Goal: Task Accomplishment & Management: Complete application form

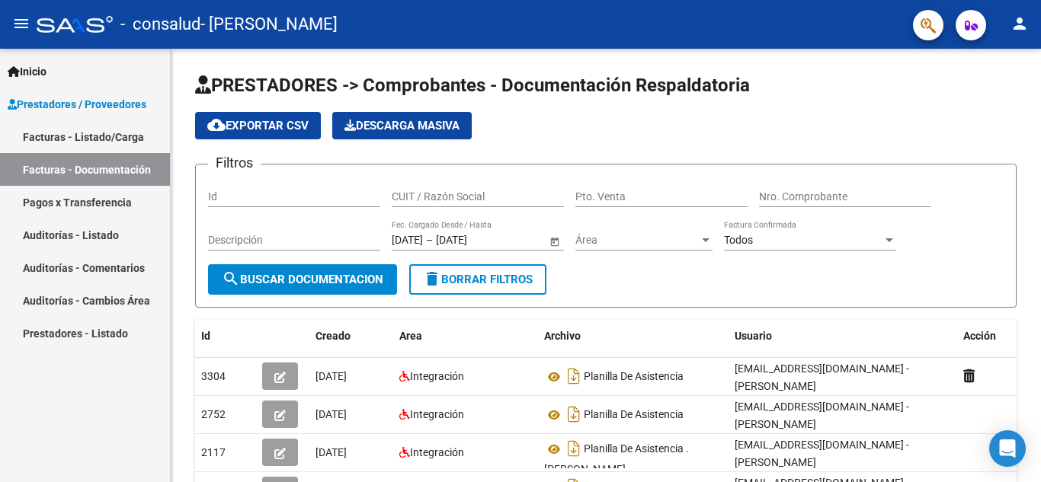
scroll to position [247, 0]
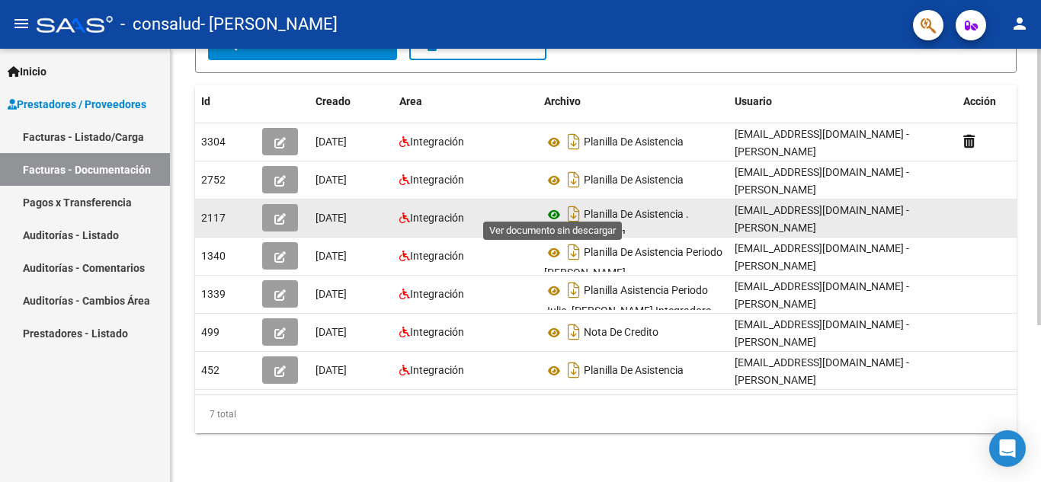
click at [553, 207] on icon at bounding box center [554, 215] width 20 height 18
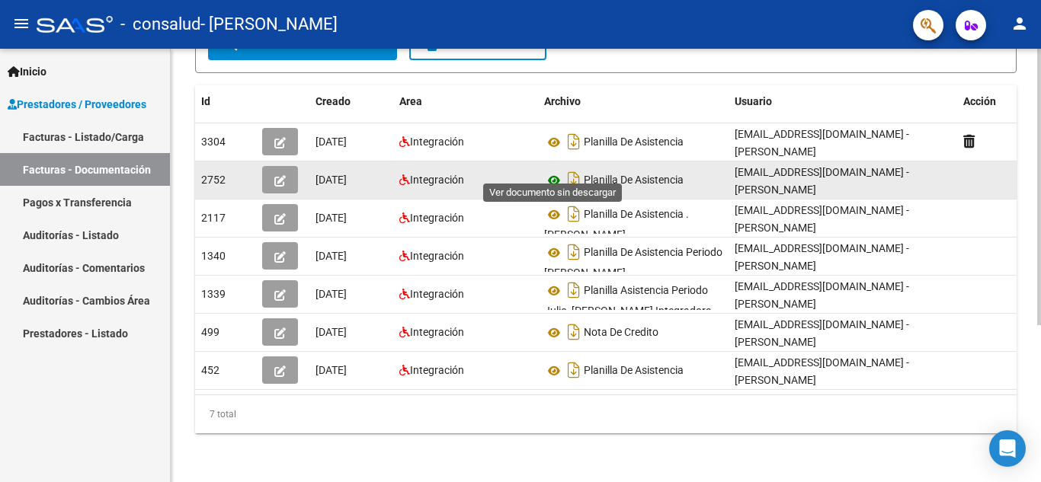
click at [555, 173] on icon at bounding box center [554, 180] width 20 height 18
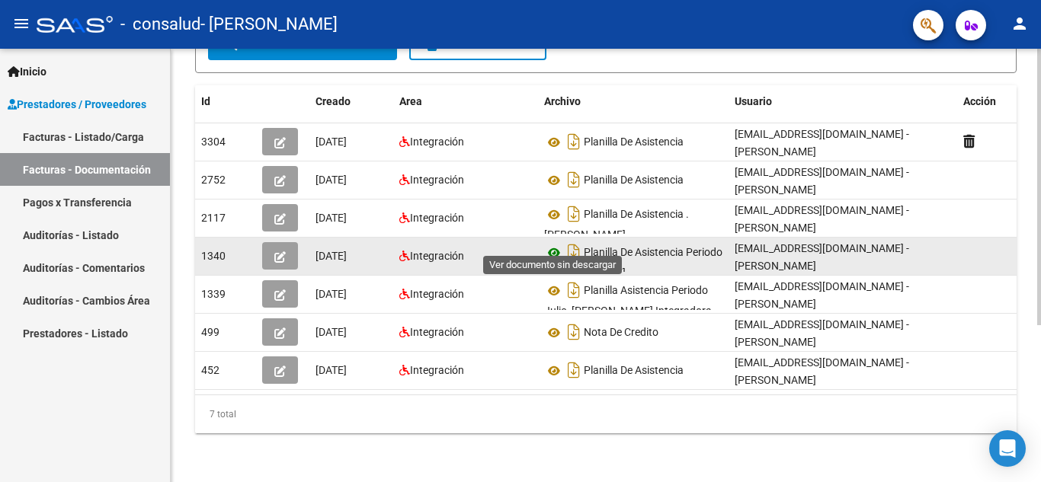
click at [552, 245] on icon at bounding box center [554, 253] width 20 height 18
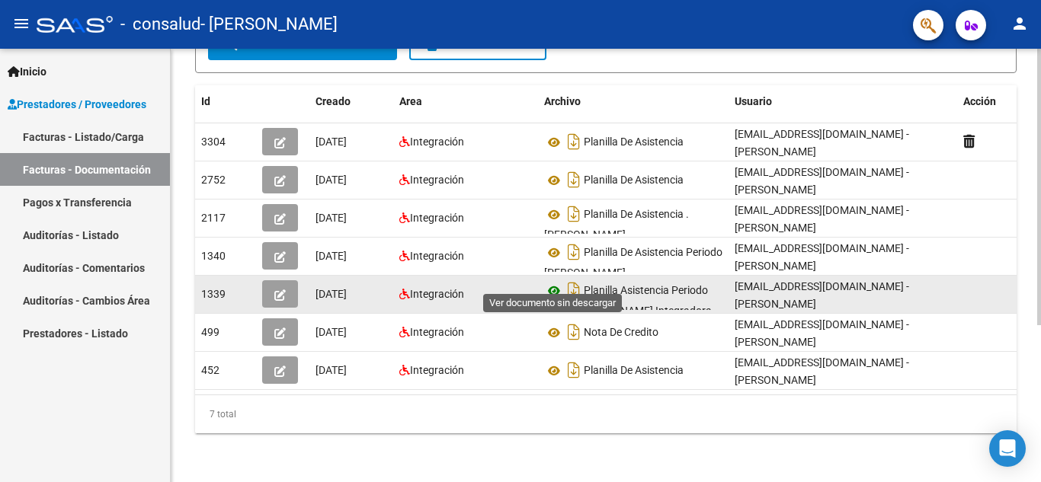
click at [552, 282] on icon at bounding box center [554, 291] width 20 height 18
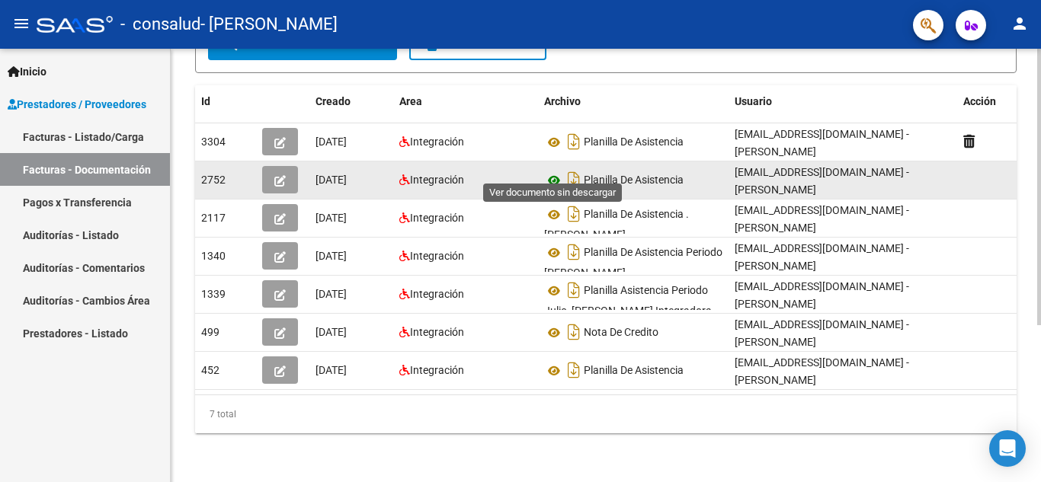
click at [552, 171] on icon at bounding box center [554, 180] width 20 height 18
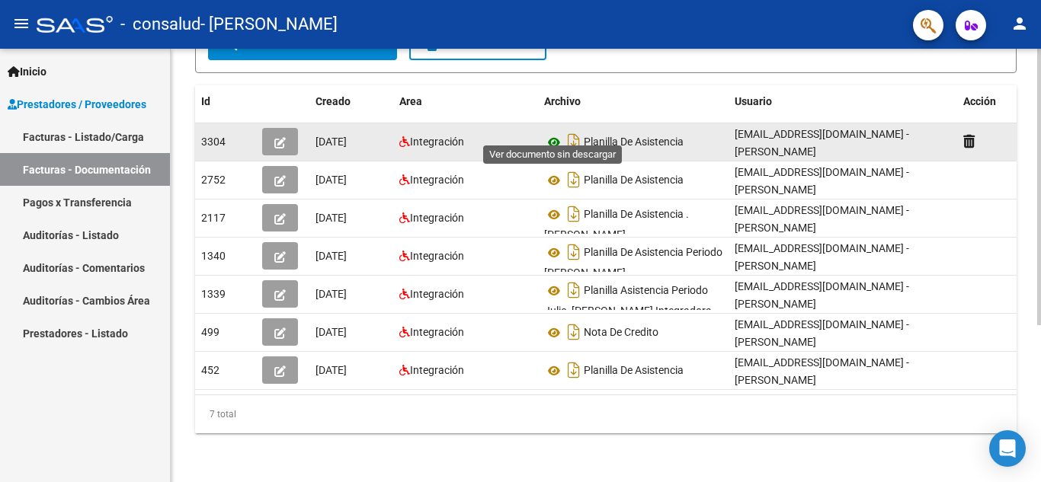
click at [555, 133] on icon at bounding box center [554, 142] width 20 height 18
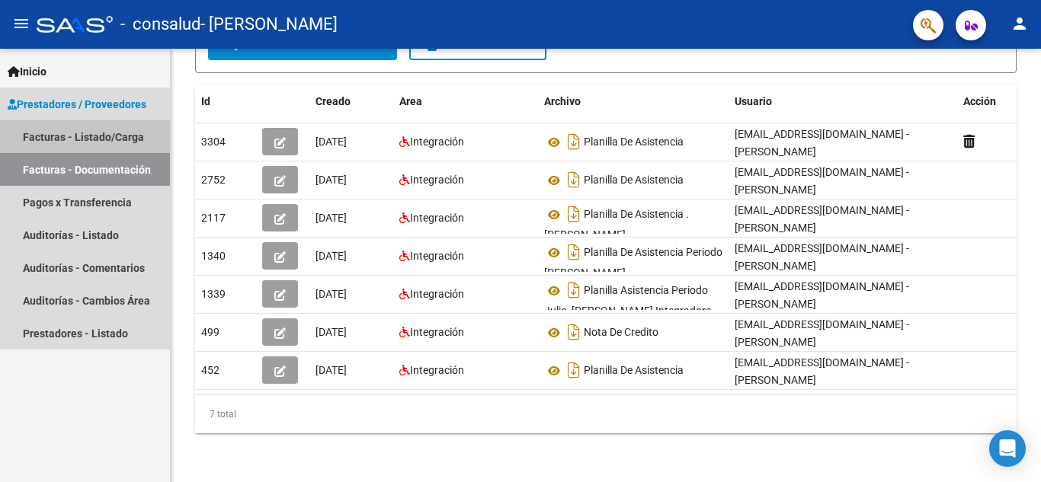
click at [105, 134] on link "Facturas - Listado/Carga" at bounding box center [85, 136] width 170 height 33
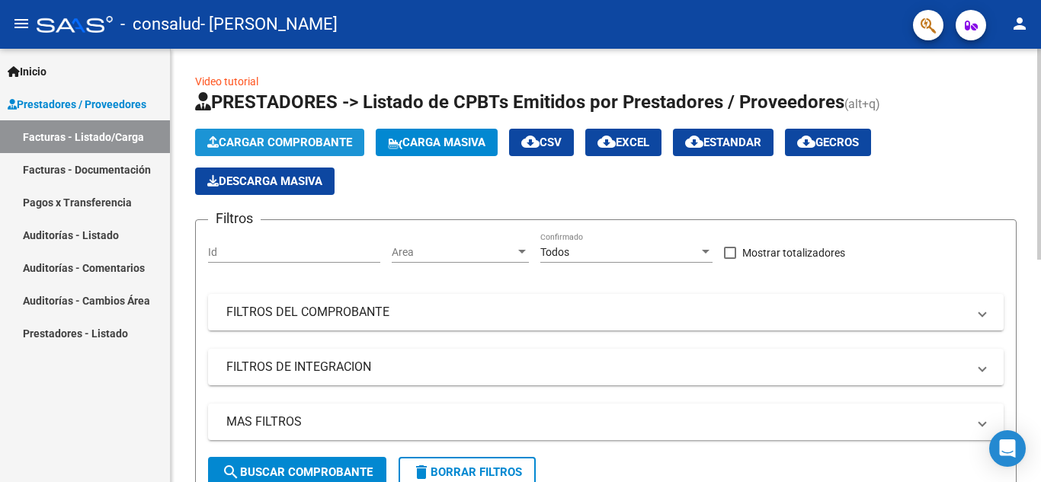
click at [274, 148] on span "Cargar Comprobante" at bounding box center [279, 143] width 145 height 14
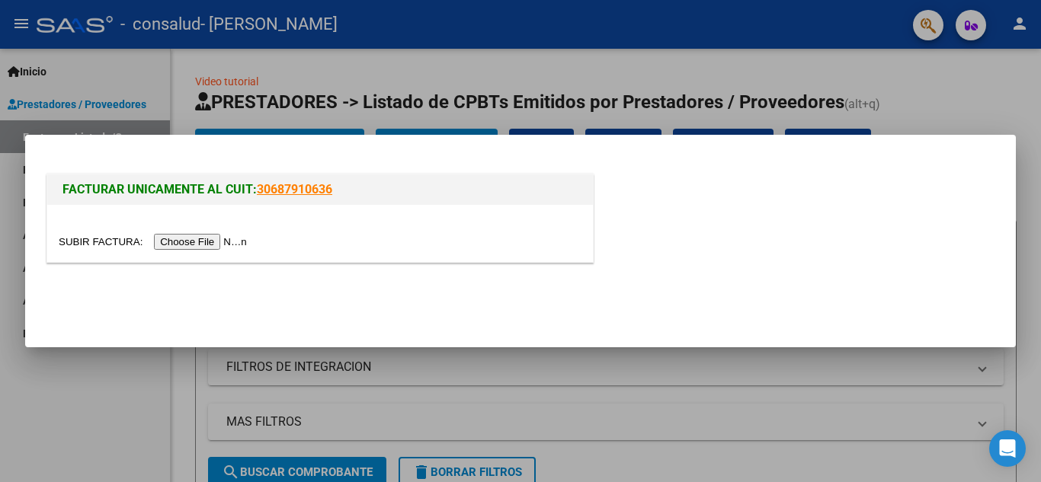
click at [235, 238] on input "file" at bounding box center [155, 242] width 193 height 16
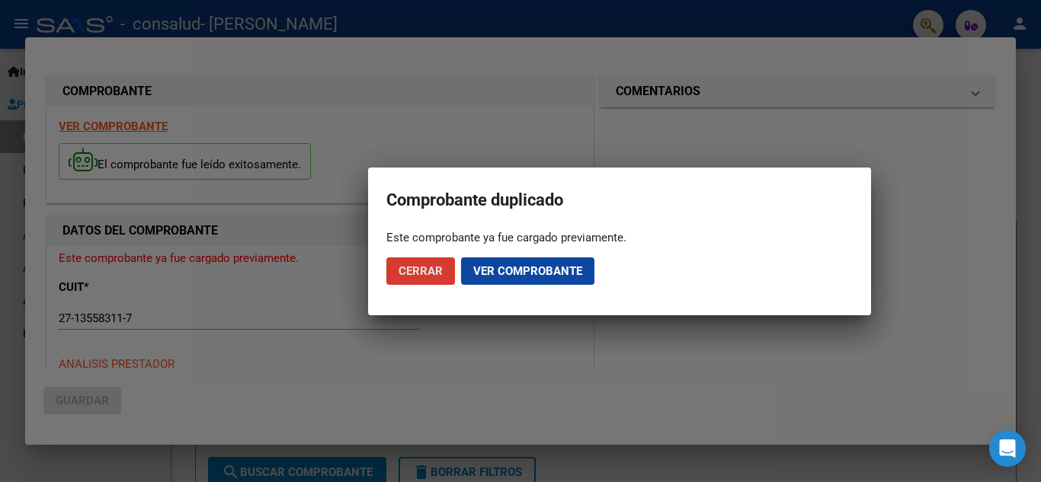
click at [506, 271] on span "Ver comprobante" at bounding box center [527, 271] width 109 height 14
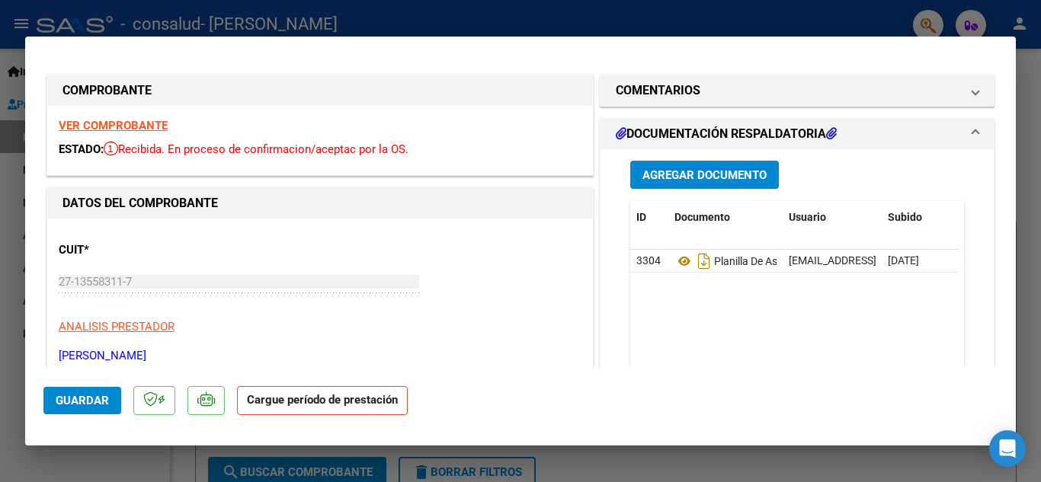
click at [308, 402] on strong "Cargue período de prestación" at bounding box center [322, 401] width 171 height 30
click at [95, 411] on button "Guardar" at bounding box center [82, 400] width 78 height 27
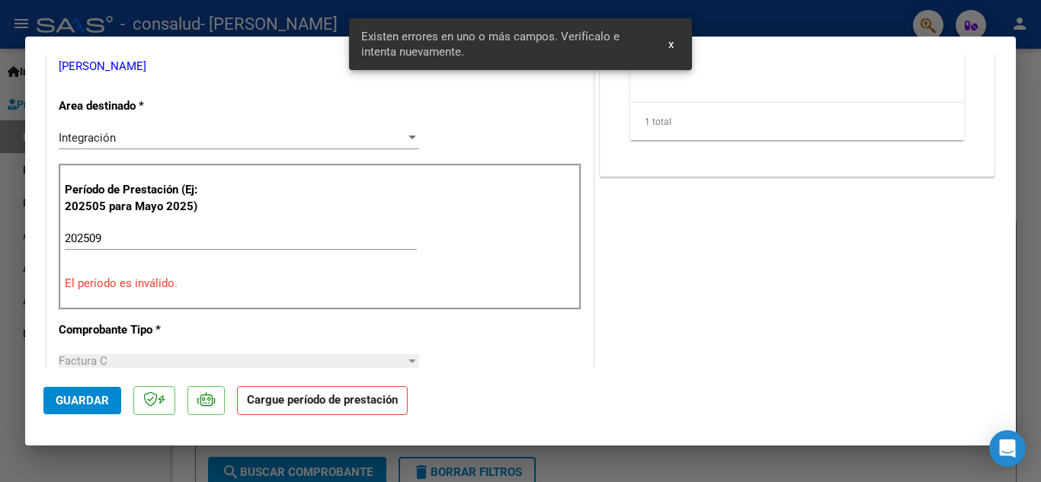
scroll to position [301, 0]
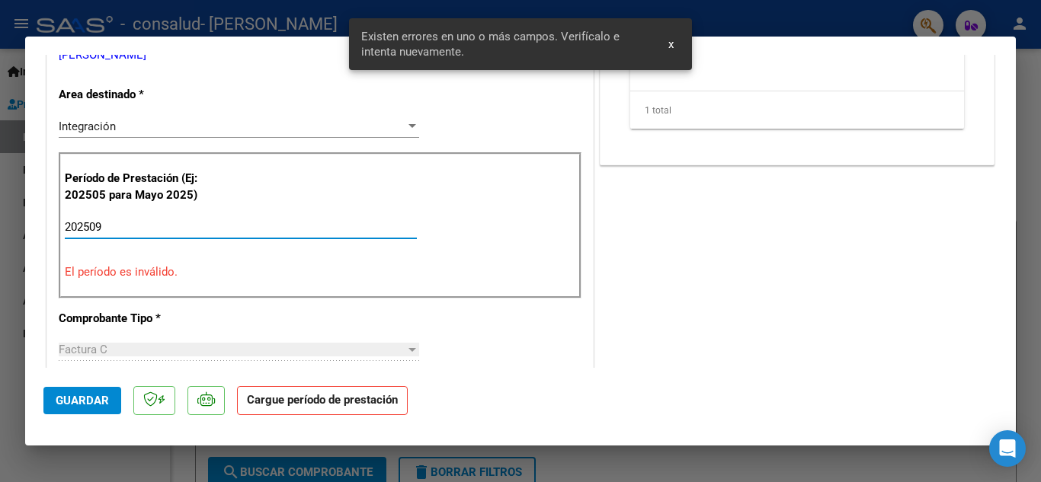
click at [105, 227] on input "202509" at bounding box center [241, 227] width 352 height 14
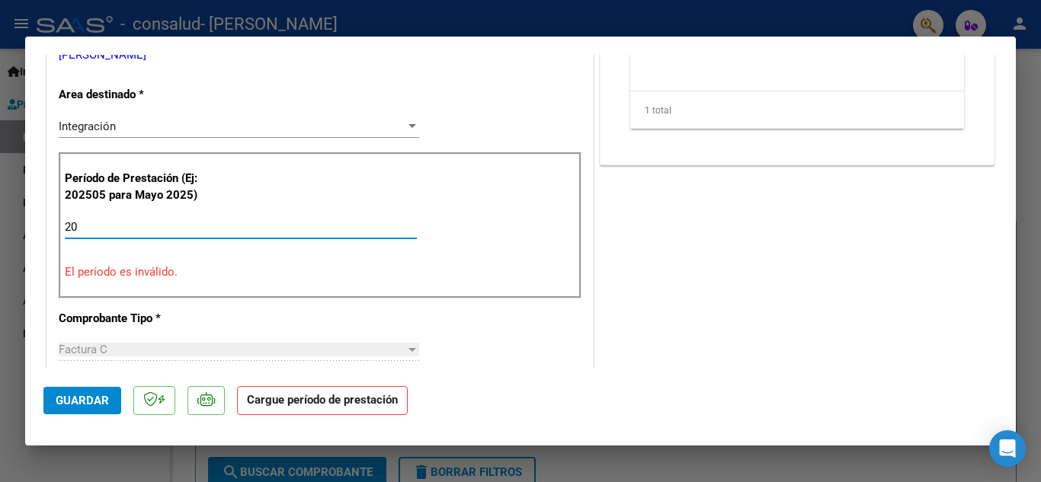
type input "2"
type input "202509"
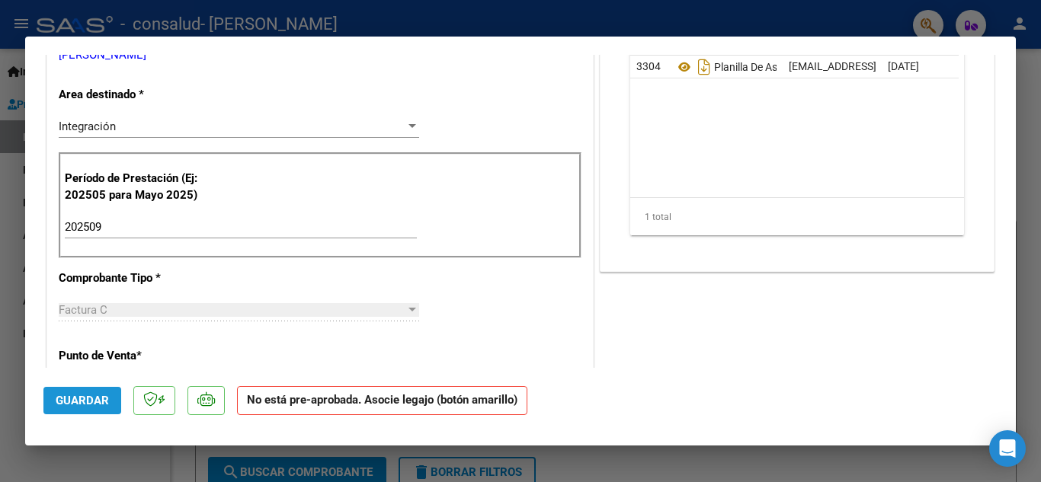
click at [85, 397] on span "Guardar" at bounding box center [82, 401] width 53 height 14
click at [153, 17] on div at bounding box center [520, 241] width 1041 height 482
type input "$ 0,00"
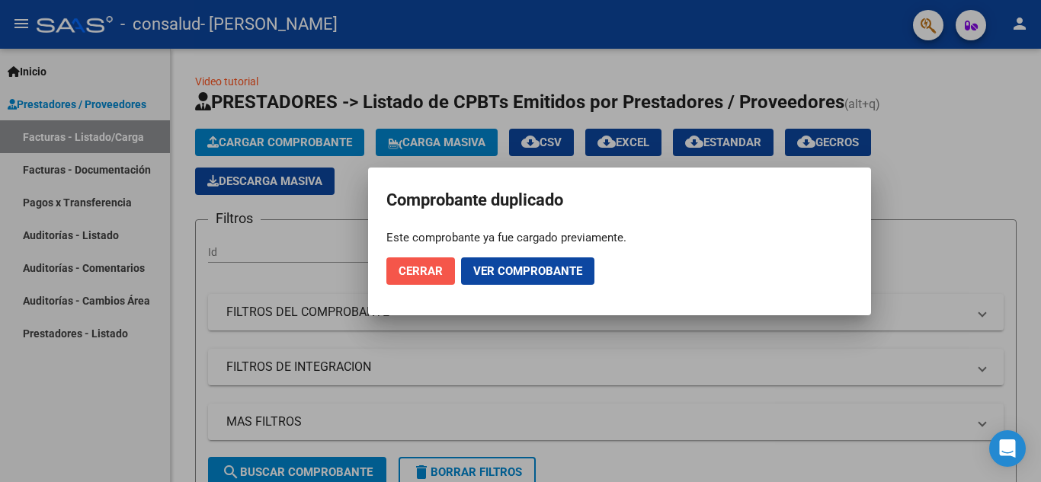
click at [423, 273] on span "Cerrar" at bounding box center [421, 271] width 44 height 14
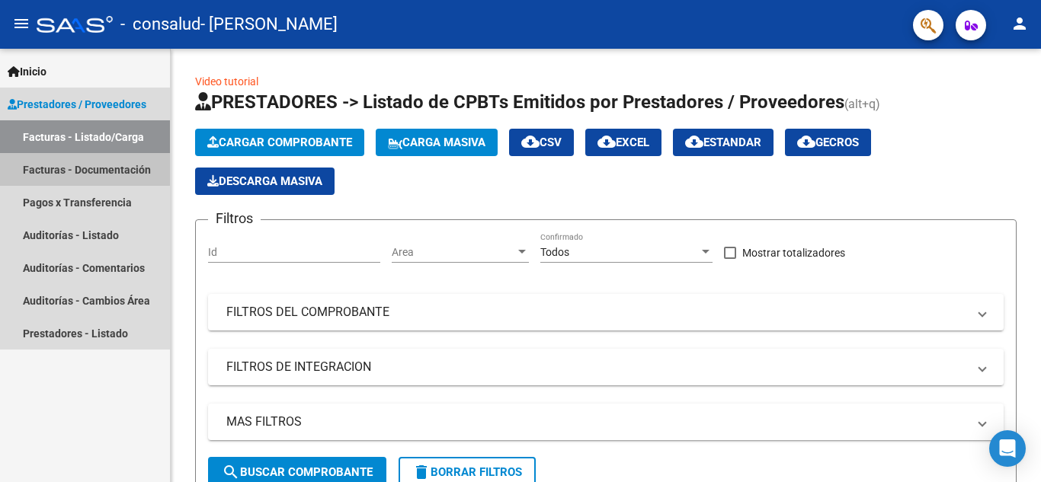
click at [82, 169] on link "Facturas - Documentación" at bounding box center [85, 169] width 170 height 33
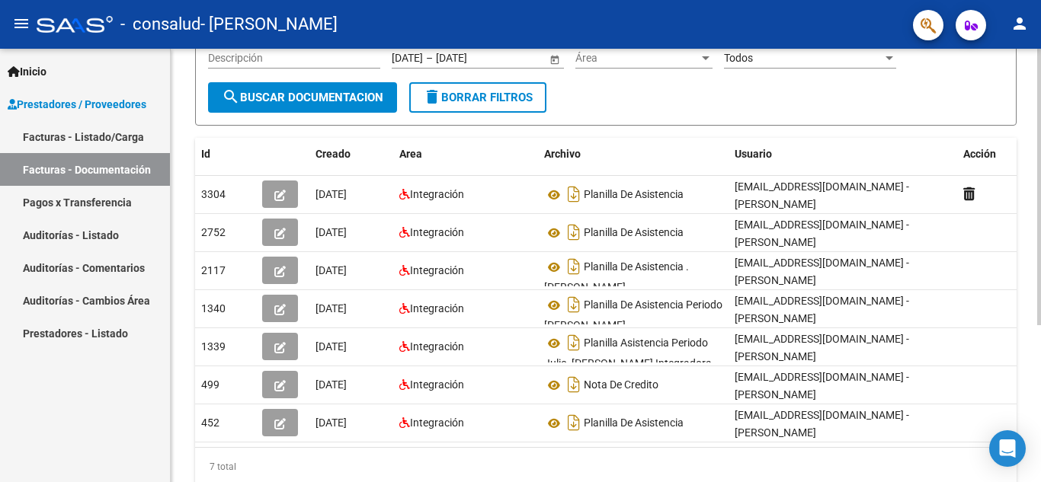
scroll to position [183, 0]
click at [1031, 363] on div "PRESTADORES -> Comprobantes - Documentación Respaldatoria cloud_download Export…" at bounding box center [608, 200] width 874 height 668
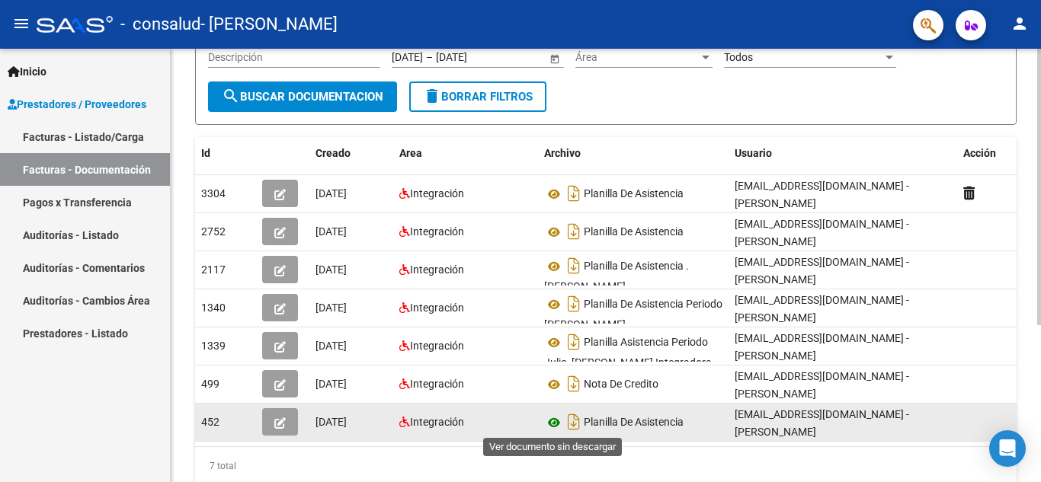
click at [559, 424] on icon at bounding box center [554, 423] width 20 height 18
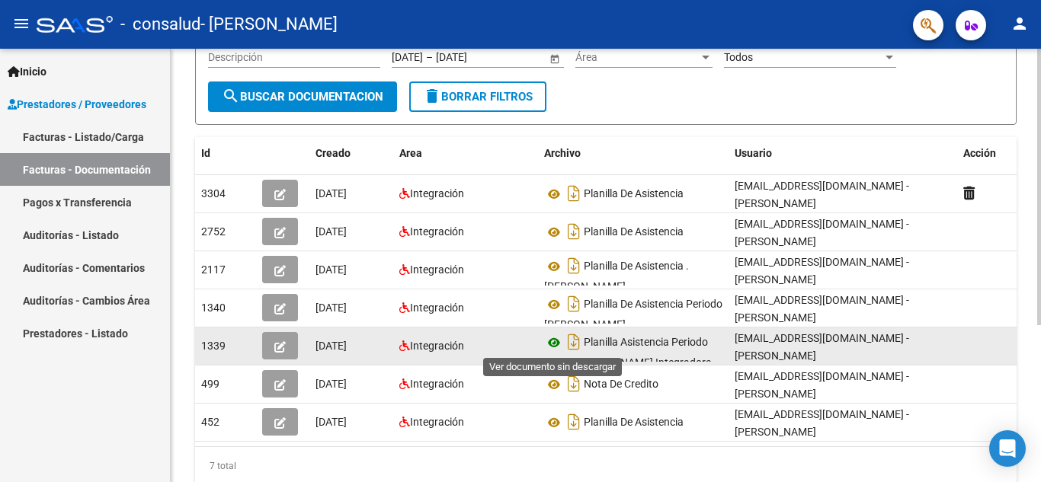
click at [559, 347] on icon at bounding box center [554, 343] width 20 height 18
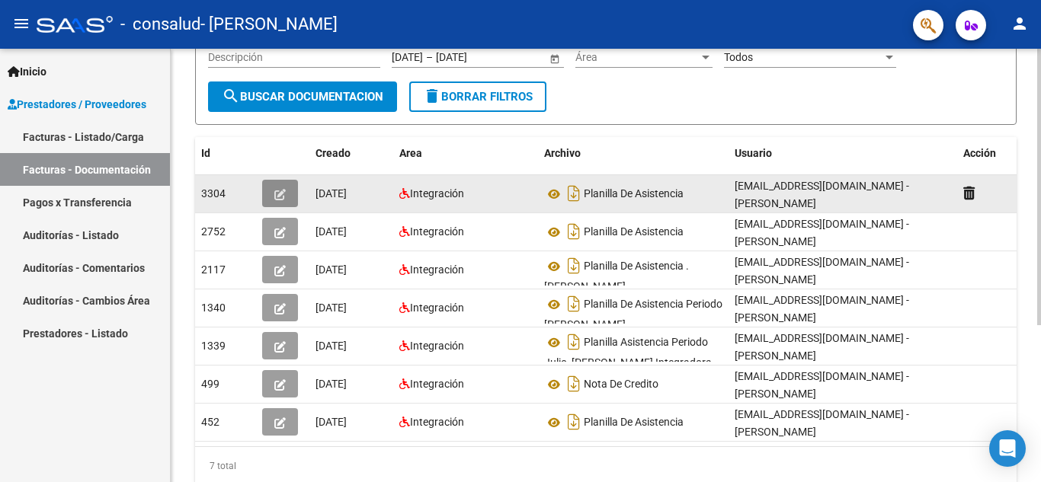
click at [276, 194] on icon "button" at bounding box center [279, 194] width 11 height 11
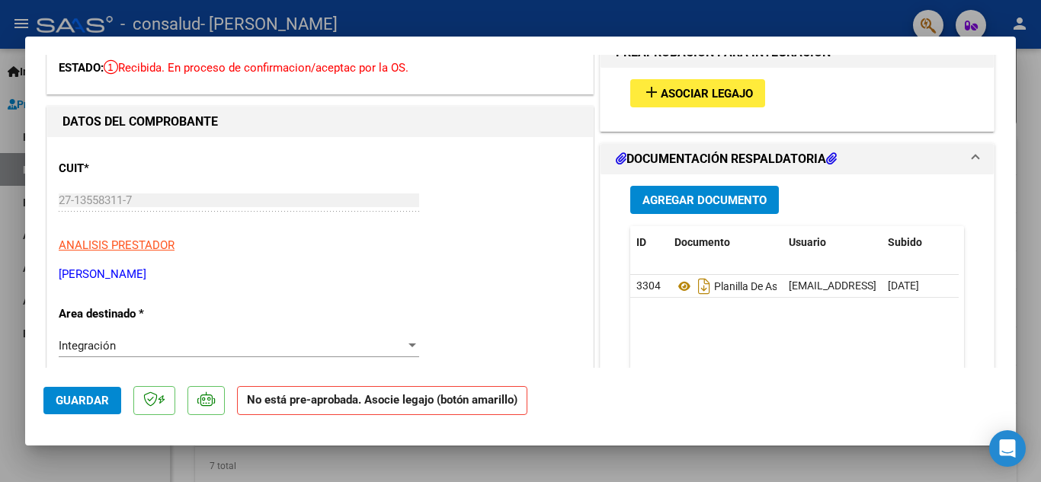
scroll to position [0, 0]
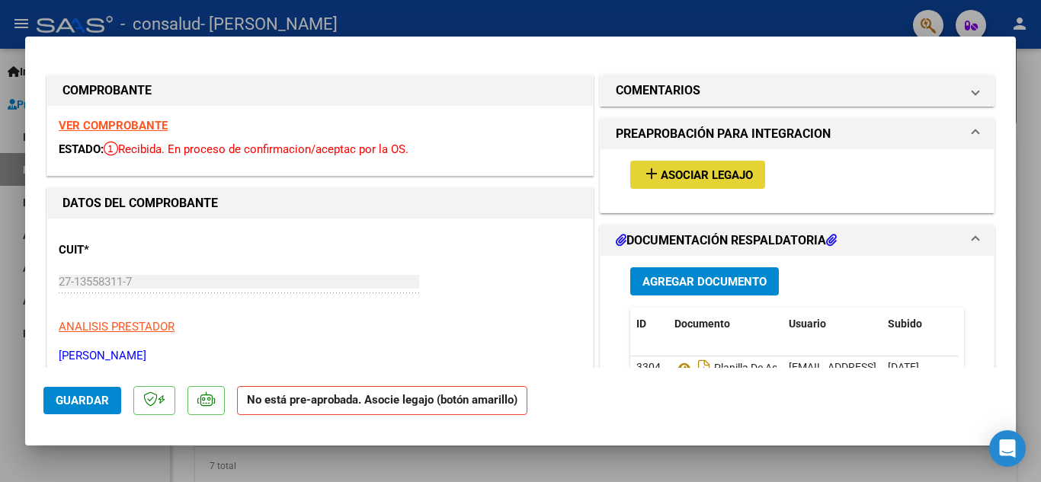
click at [700, 172] on span "Asociar Legajo" at bounding box center [707, 175] width 92 height 14
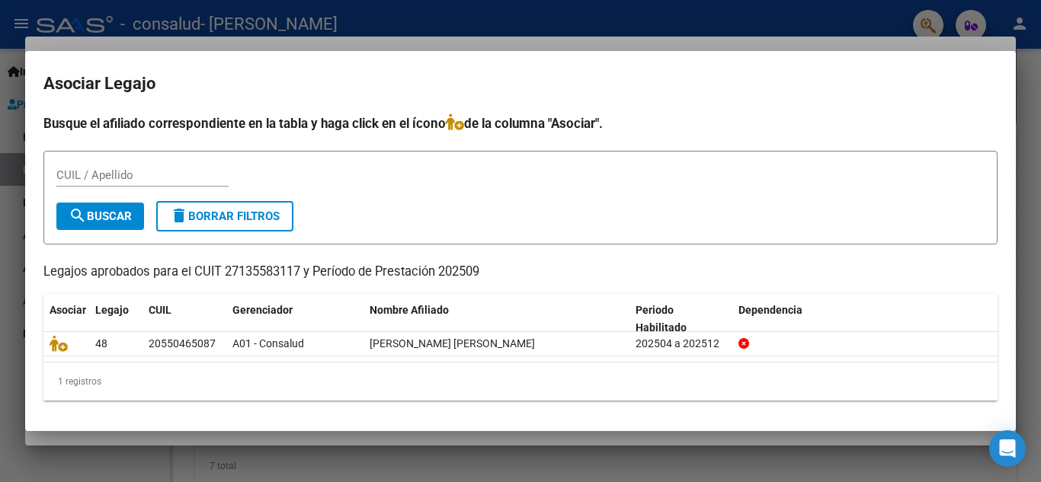
click at [677, 34] on div at bounding box center [520, 241] width 1041 height 482
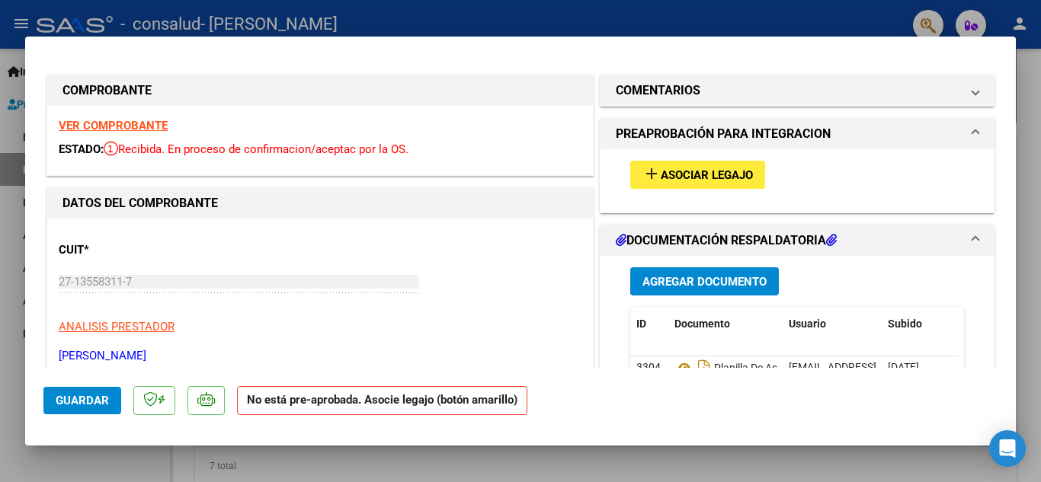
click at [677, 34] on div at bounding box center [520, 241] width 1041 height 482
type input "$ 0,00"
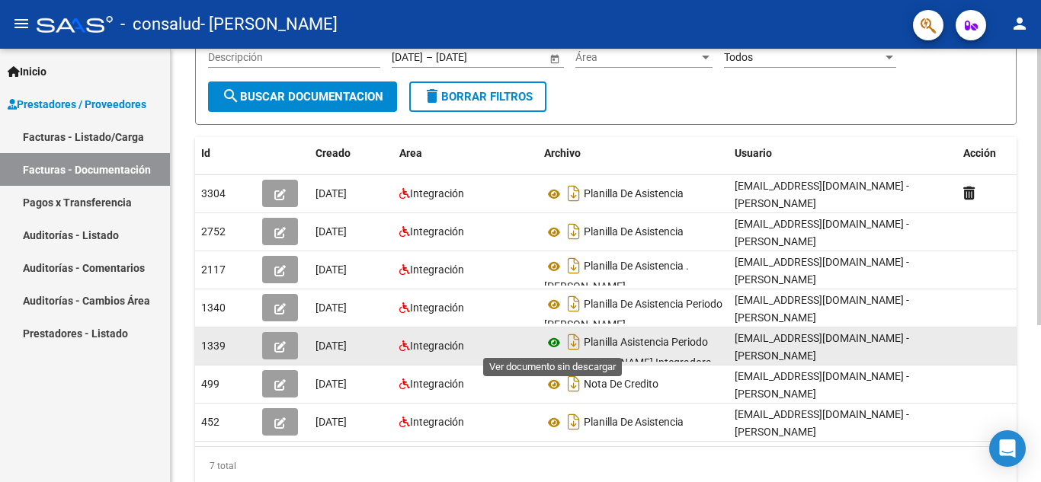
click at [548, 344] on icon at bounding box center [554, 343] width 20 height 18
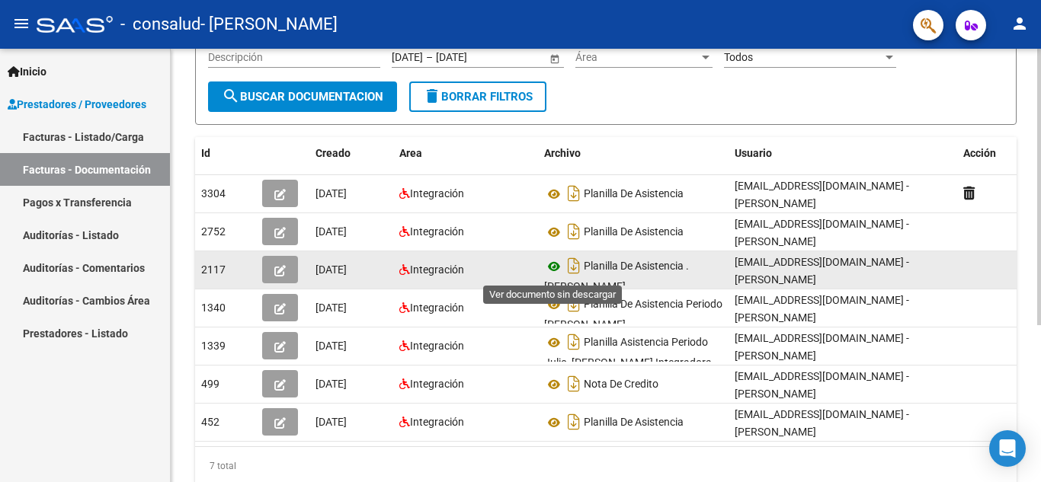
click at [556, 268] on icon at bounding box center [554, 267] width 20 height 18
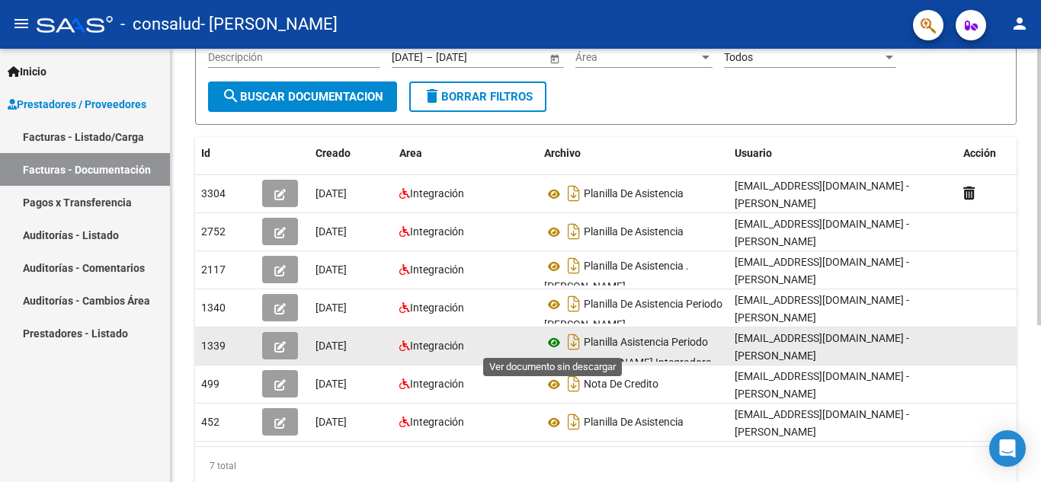
click at [556, 344] on icon at bounding box center [554, 343] width 20 height 18
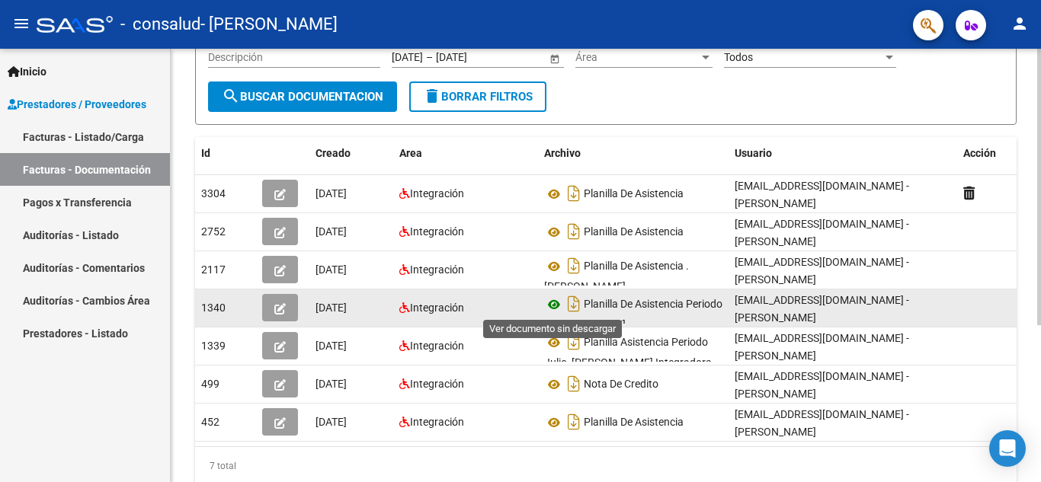
click at [556, 304] on icon at bounding box center [554, 305] width 20 height 18
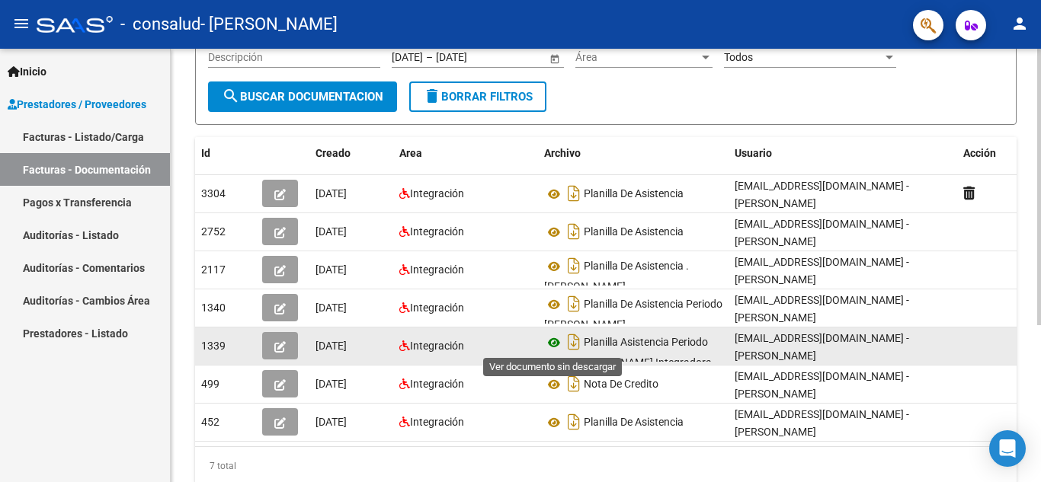
click at [552, 344] on icon at bounding box center [554, 343] width 20 height 18
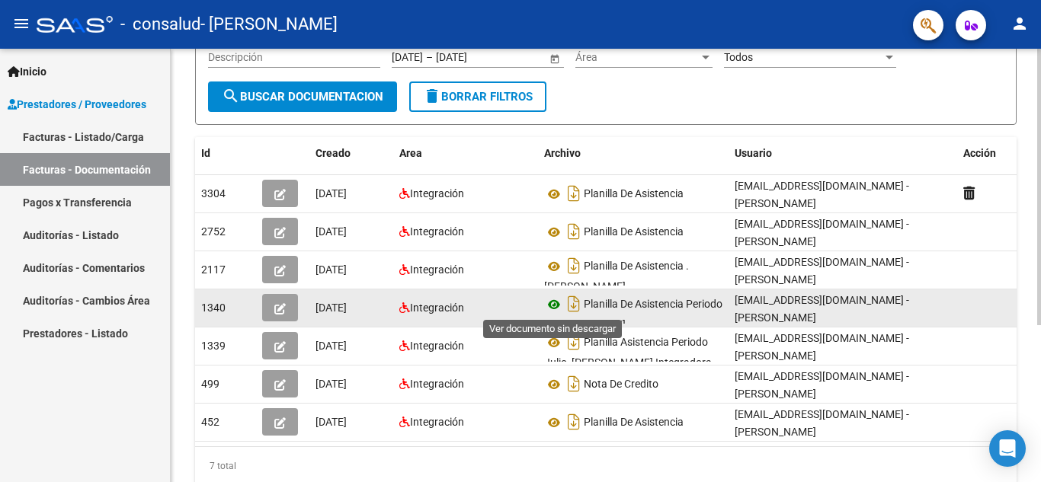
click at [552, 305] on icon at bounding box center [554, 305] width 20 height 18
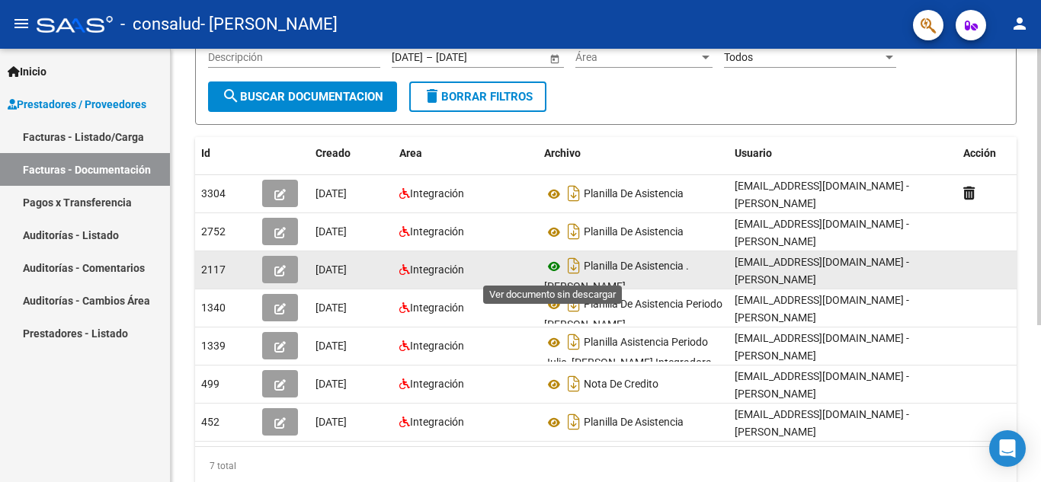
click at [553, 270] on icon at bounding box center [554, 267] width 20 height 18
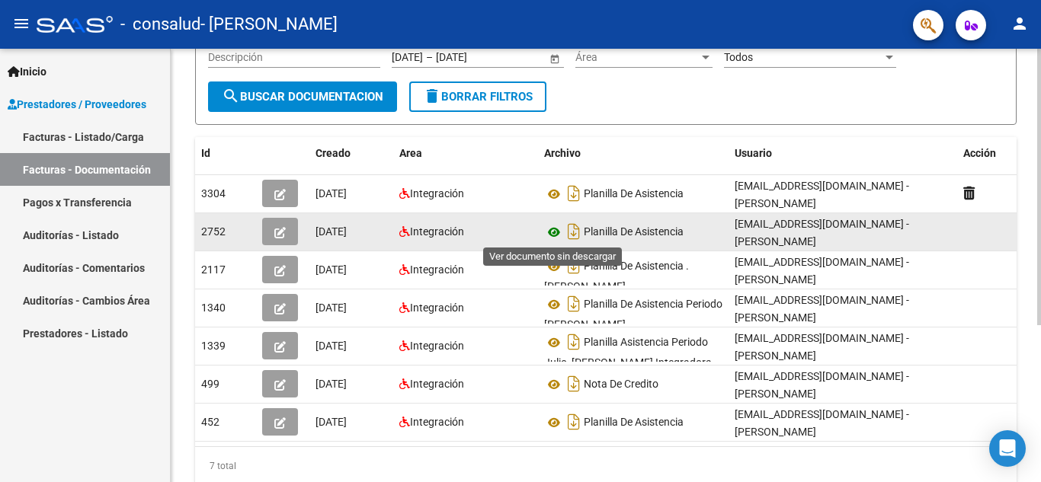
click at [554, 235] on icon at bounding box center [554, 232] width 20 height 18
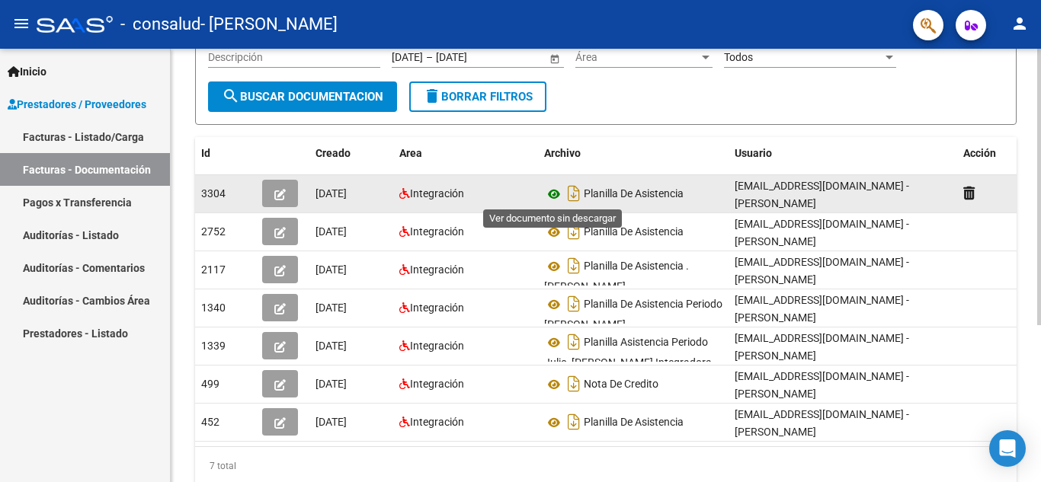
click at [550, 198] on icon at bounding box center [554, 194] width 20 height 18
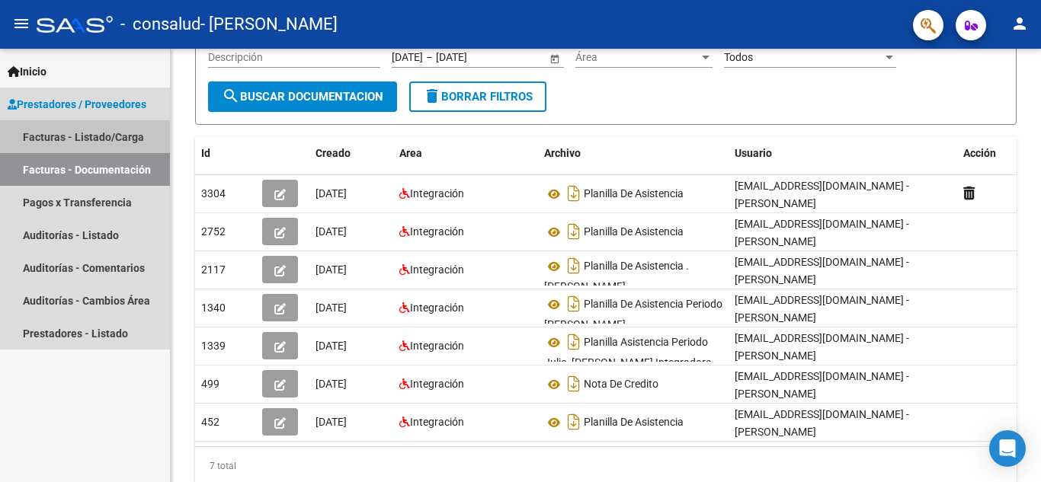
click at [94, 147] on link "Facturas - Listado/Carga" at bounding box center [85, 136] width 170 height 33
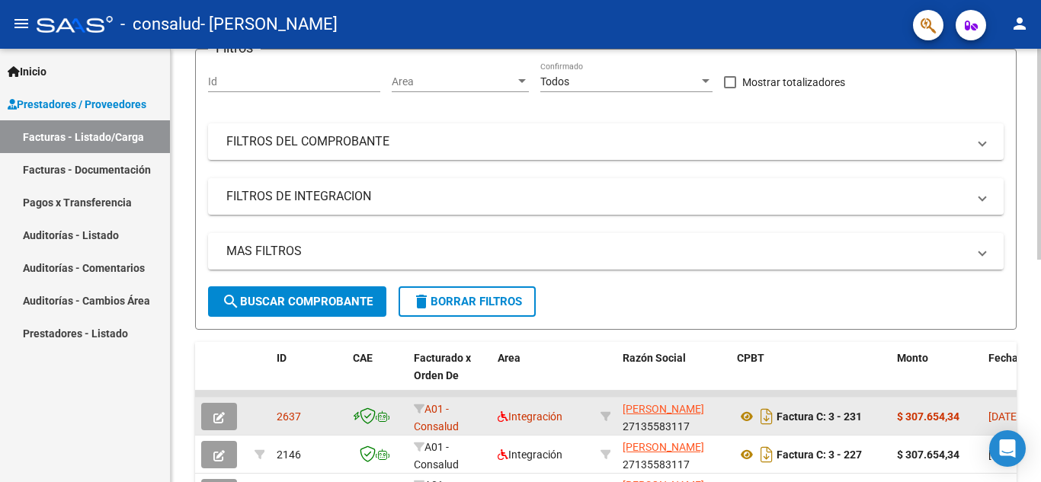
scroll to position [183, 0]
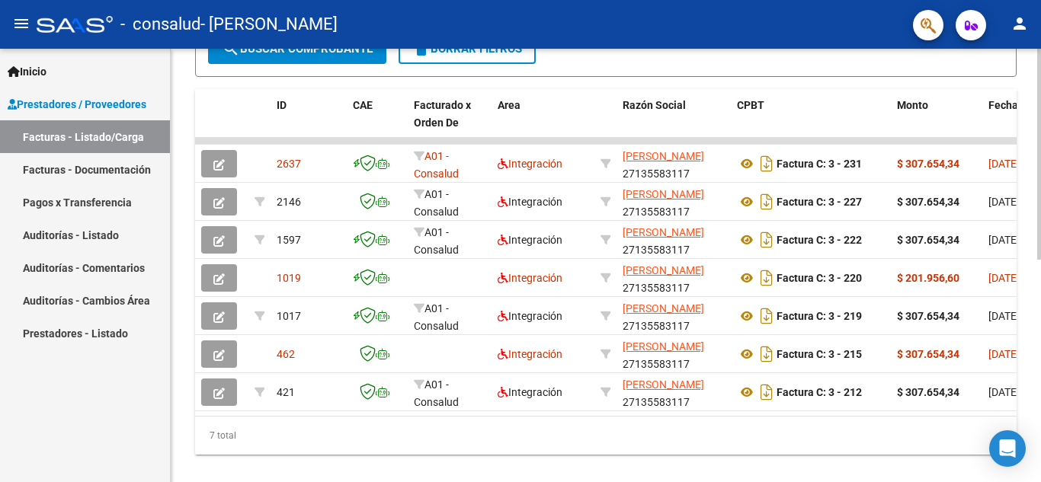
click at [1040, 301] on div at bounding box center [1039, 366] width 4 height 211
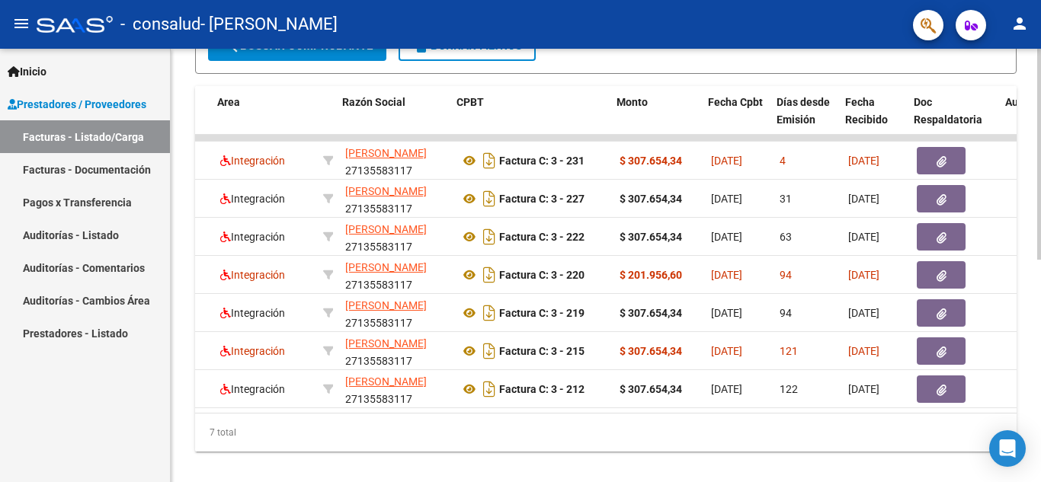
scroll to position [0, 287]
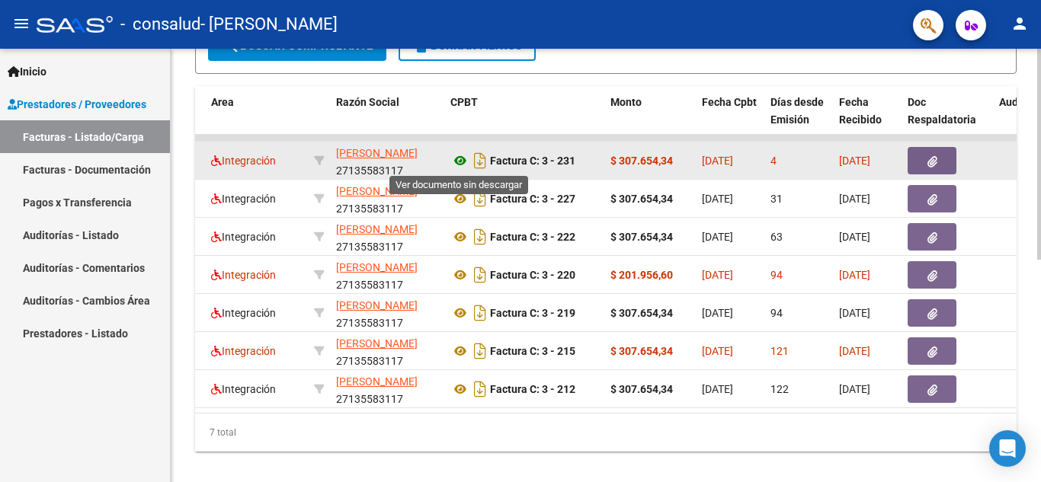
click at [456, 159] on icon at bounding box center [460, 161] width 20 height 18
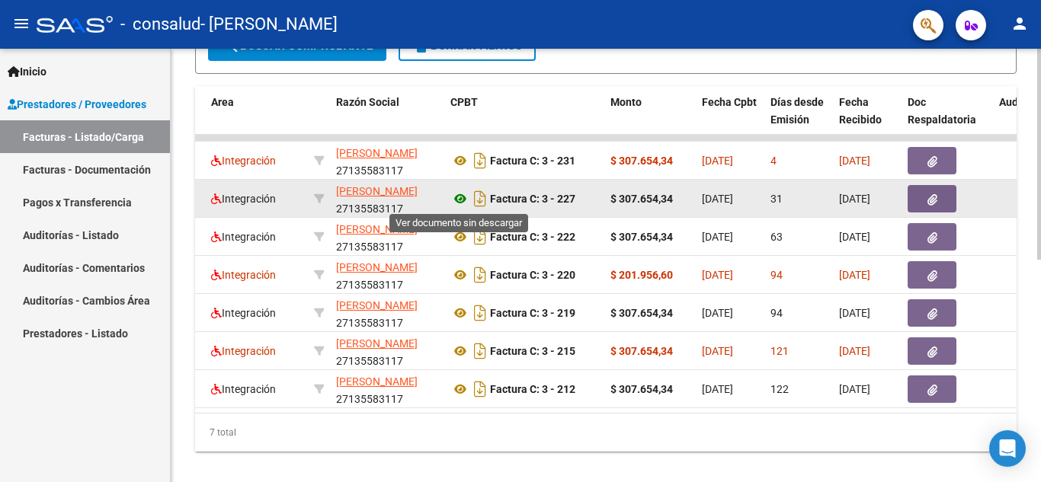
click at [457, 197] on icon at bounding box center [460, 199] width 20 height 18
click at [464, 203] on icon at bounding box center [460, 199] width 20 height 18
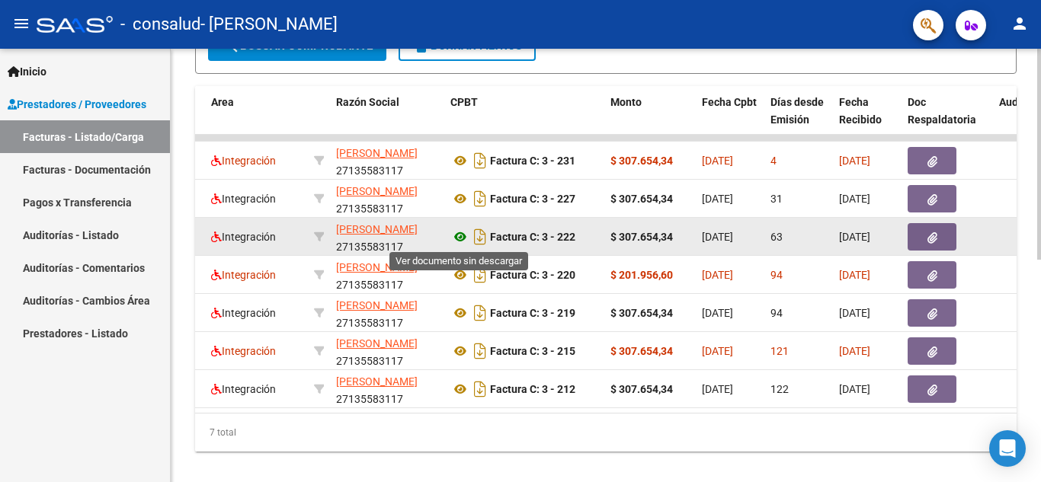
click at [455, 233] on icon at bounding box center [460, 237] width 20 height 18
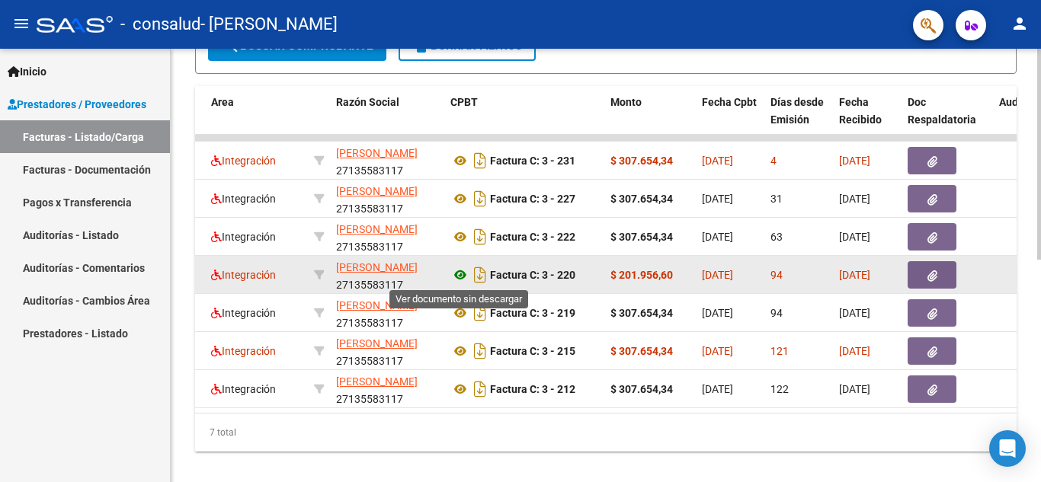
click at [461, 275] on icon at bounding box center [460, 275] width 20 height 18
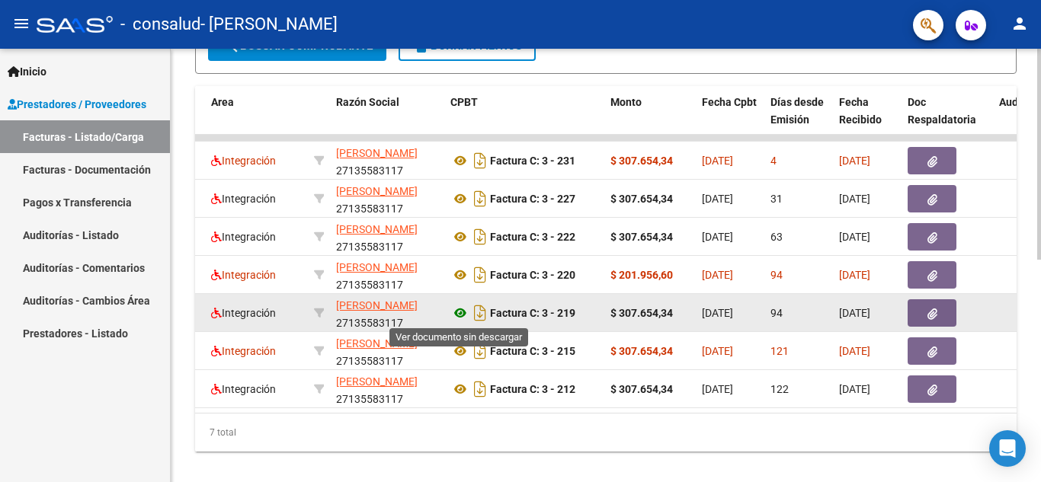
click at [466, 315] on icon at bounding box center [460, 313] width 20 height 18
click at [456, 312] on icon at bounding box center [460, 313] width 20 height 18
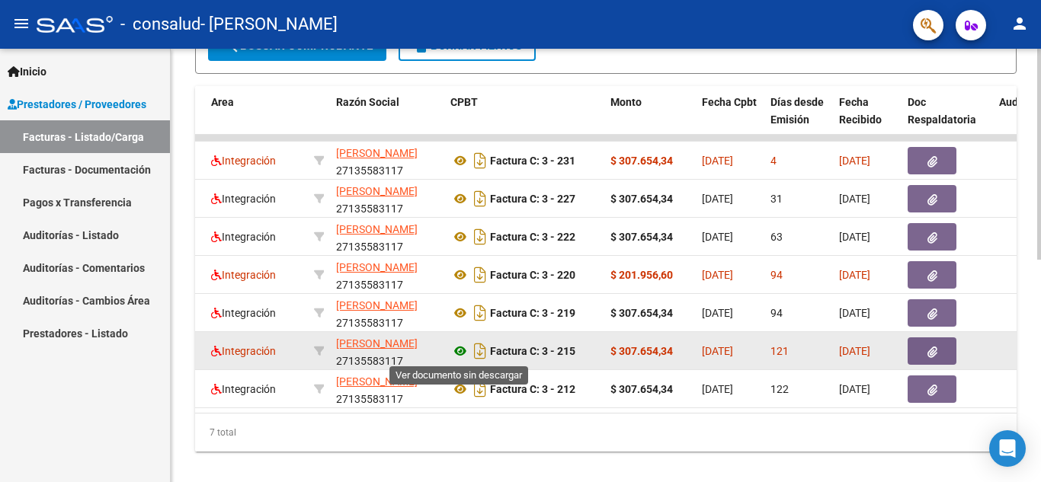
click at [461, 356] on icon at bounding box center [460, 351] width 20 height 18
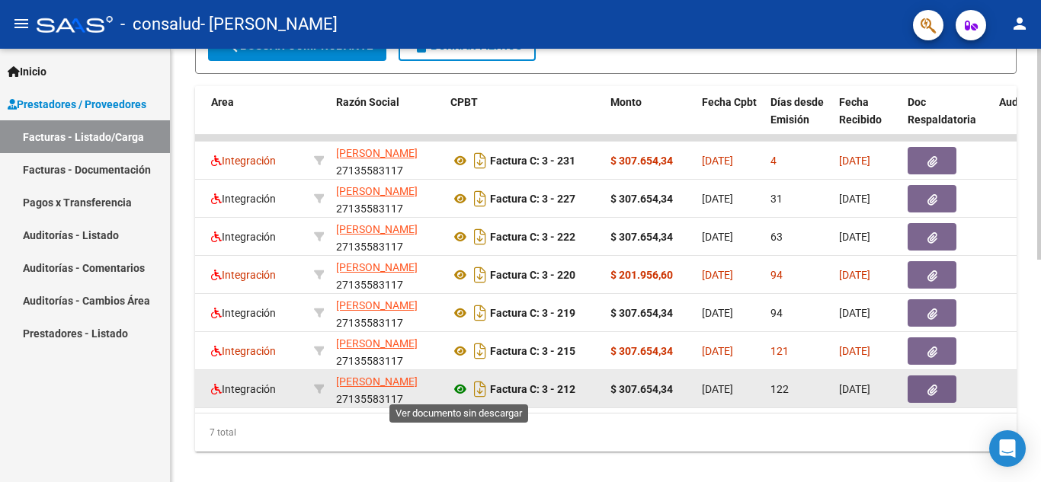
click at [463, 391] on icon at bounding box center [460, 389] width 20 height 18
click at [456, 390] on icon at bounding box center [460, 389] width 20 height 18
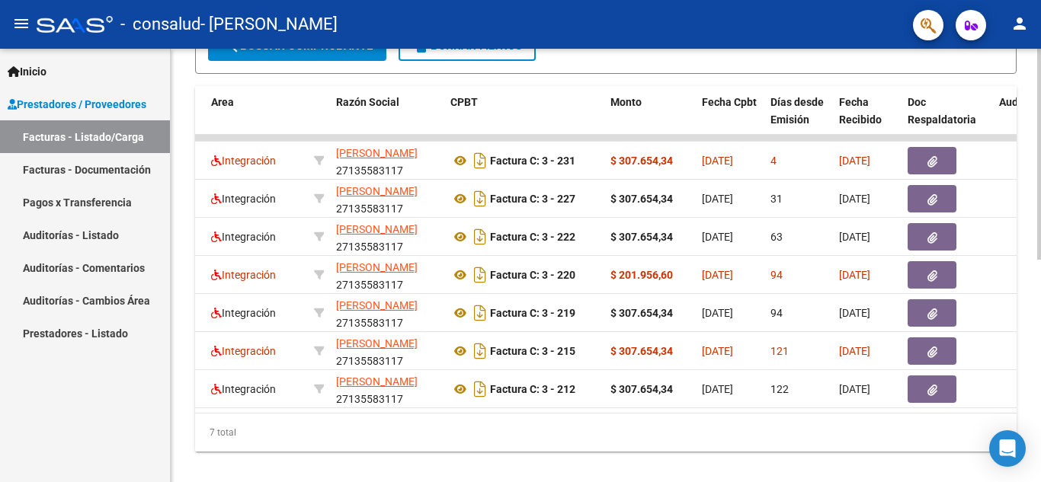
drag, startPoint x: 1036, startPoint y: 265, endPoint x: 1023, endPoint y: 133, distance: 133.2
click at [1023, 133] on div "Video tutorial PRESTADORES -> Listado de CPBTs Emitidos por Prestadores / Prove…" at bounding box center [606, 61] width 870 height 879
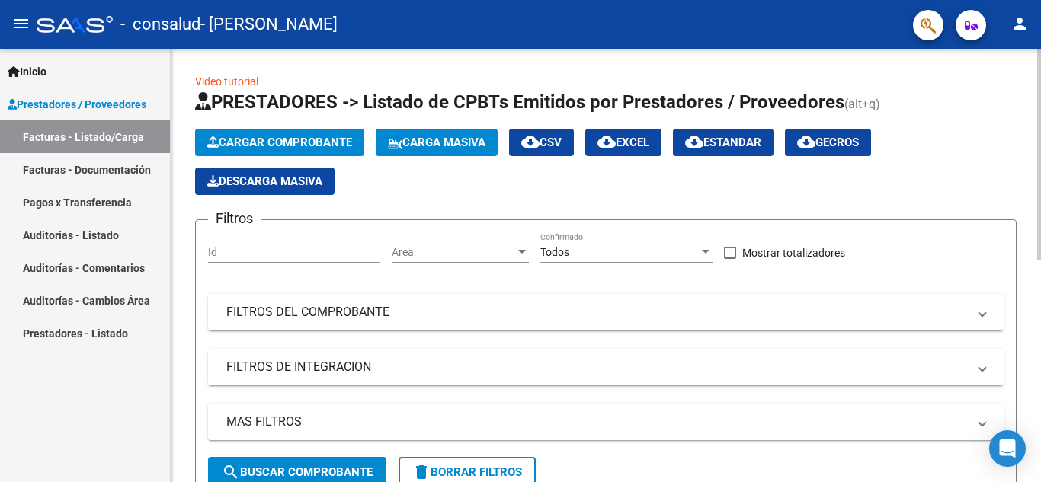
click at [1040, 82] on div at bounding box center [1039, 266] width 4 height 434
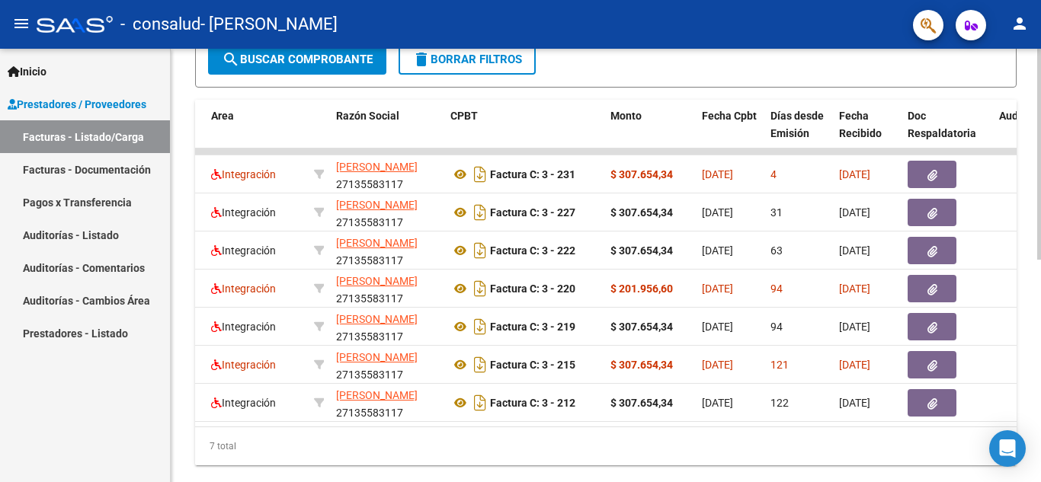
scroll to position [457, 0]
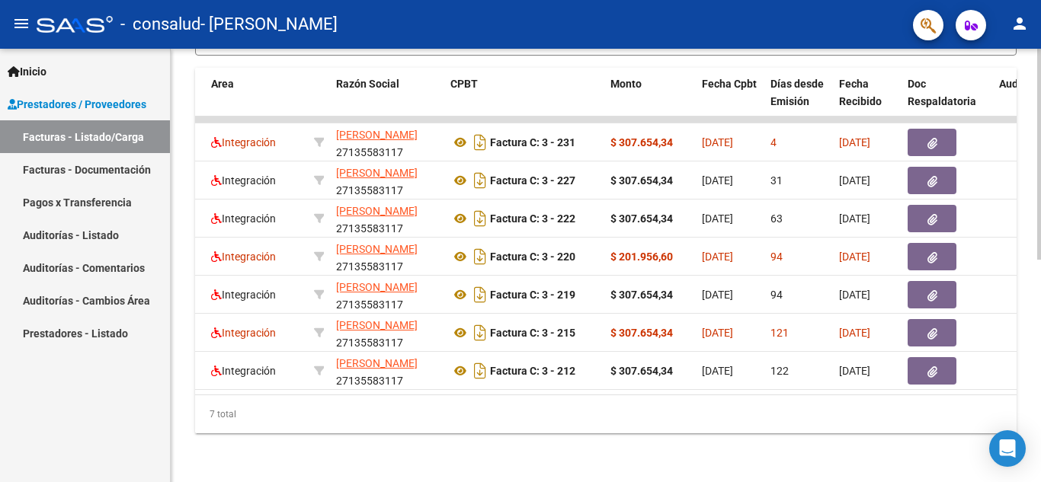
click at [1040, 389] on div at bounding box center [1039, 376] width 4 height 211
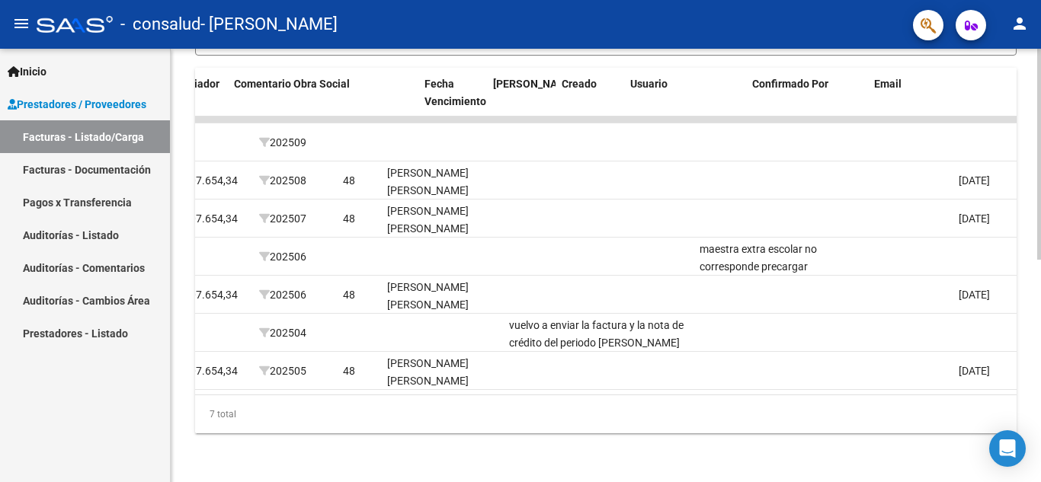
scroll to position [0, 2391]
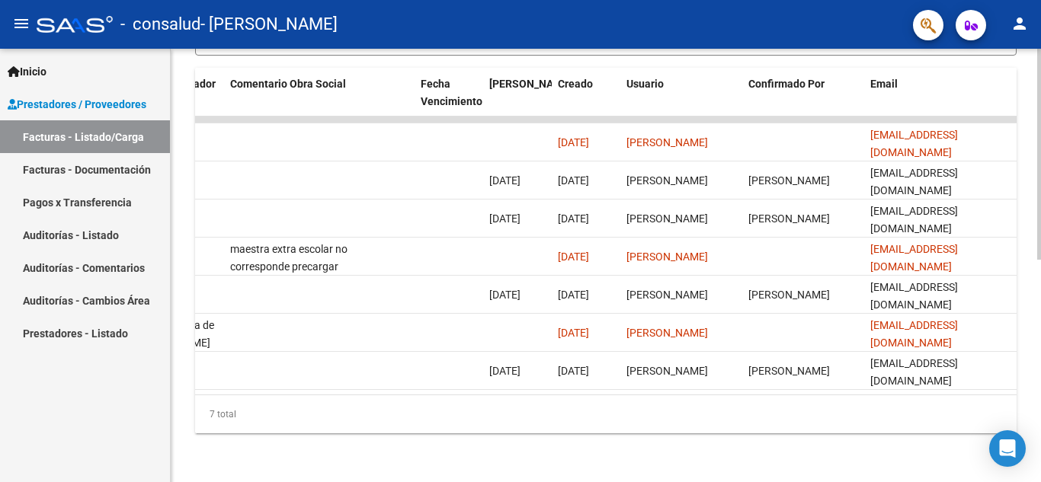
click at [385, 465] on div "Video tutorial PRESTADORES -> Listado de CPBTs Emitidos por Prestadores / Prove…" at bounding box center [606, 43] width 870 height 879
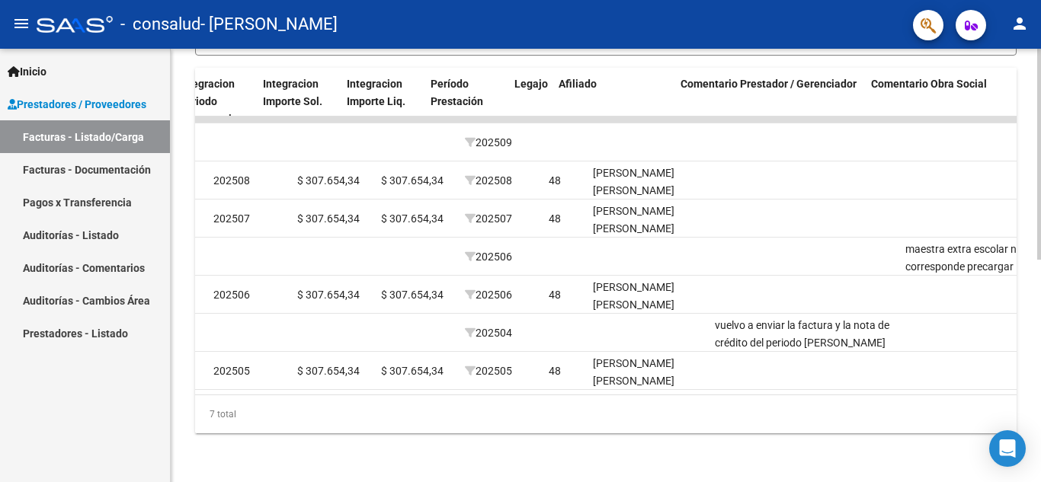
scroll to position [0, 1760]
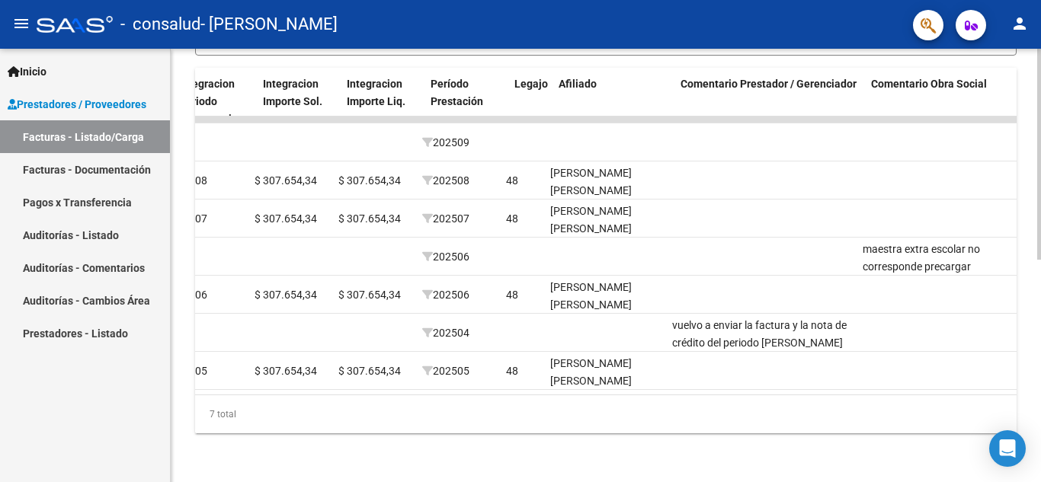
click at [815, 397] on div "7 total" at bounding box center [605, 414] width 821 height 38
drag, startPoint x: 815, startPoint y: 397, endPoint x: 855, endPoint y: 398, distance: 39.6
click at [855, 398] on div "7 total" at bounding box center [605, 414] width 821 height 38
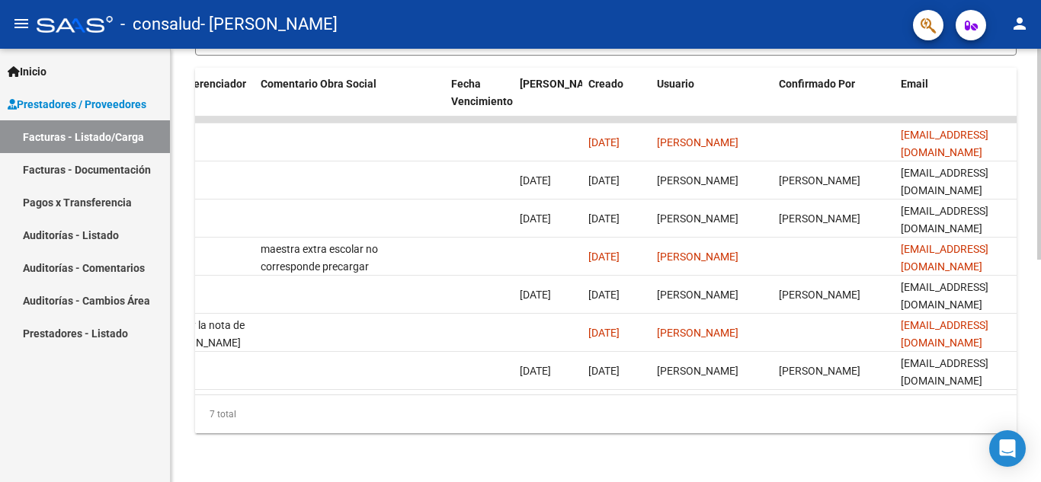
scroll to position [0, 2391]
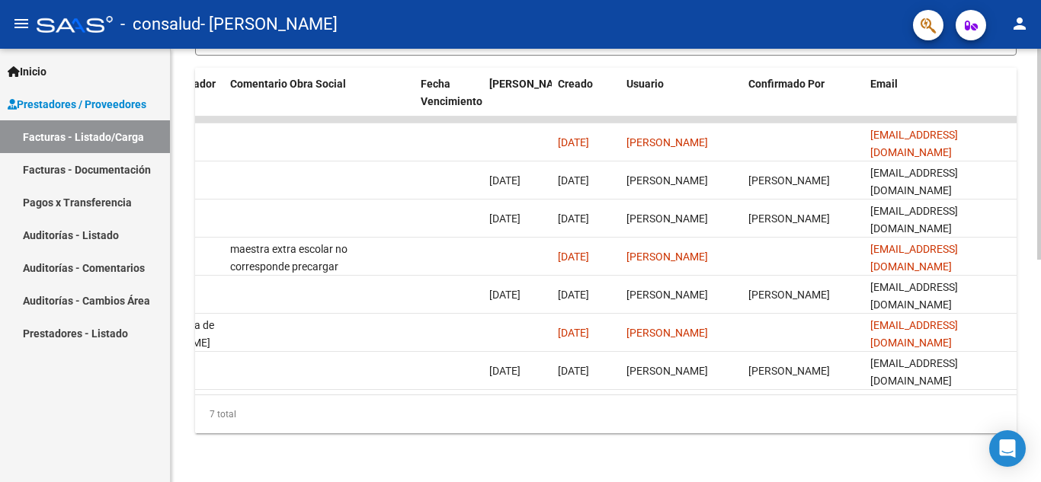
drag, startPoint x: 1036, startPoint y: 302, endPoint x: 1036, endPoint y: 266, distance: 35.8
click at [1036, 266] on div "Video tutorial PRESTADORES -> Listado de CPBTs Emitidos por Prestadores / Prove…" at bounding box center [606, 43] width 870 height 879
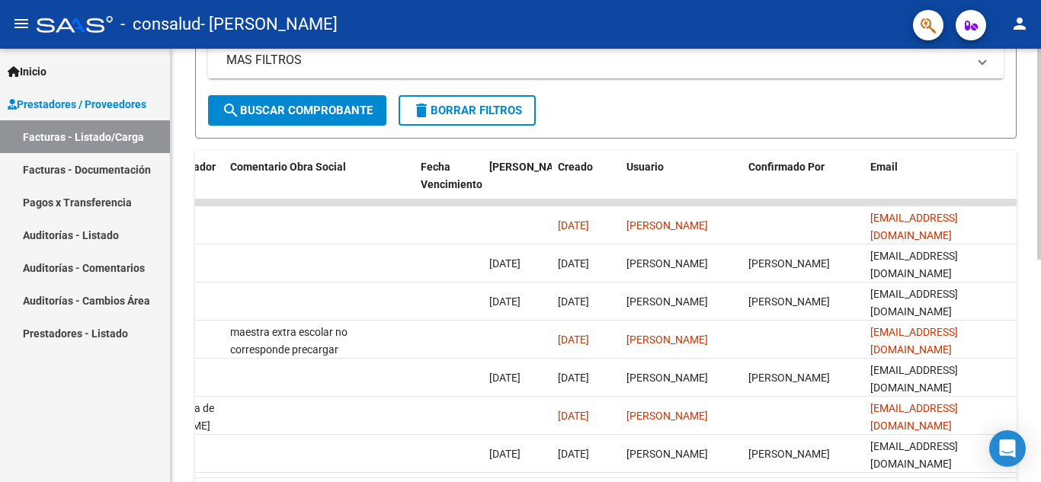
scroll to position [349, 0]
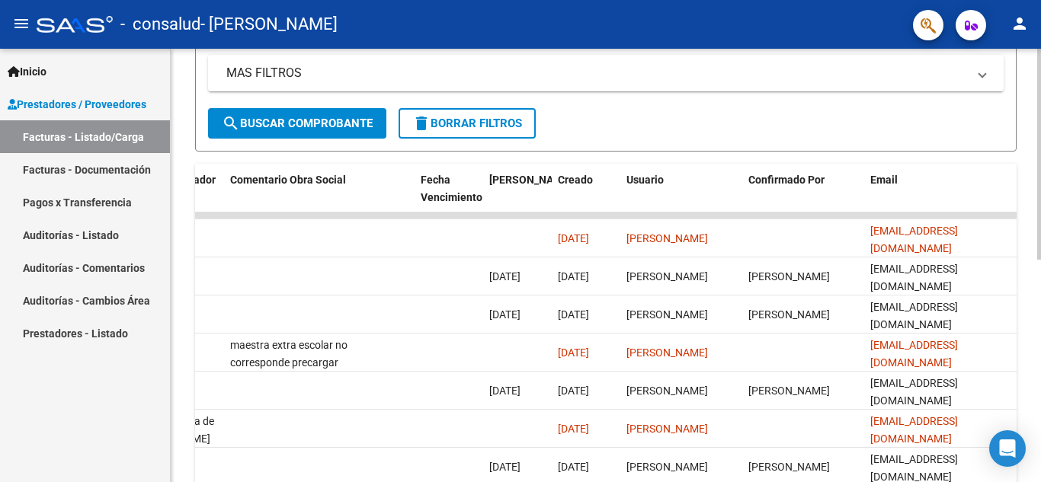
click at [1039, 254] on div at bounding box center [1039, 328] width 4 height 211
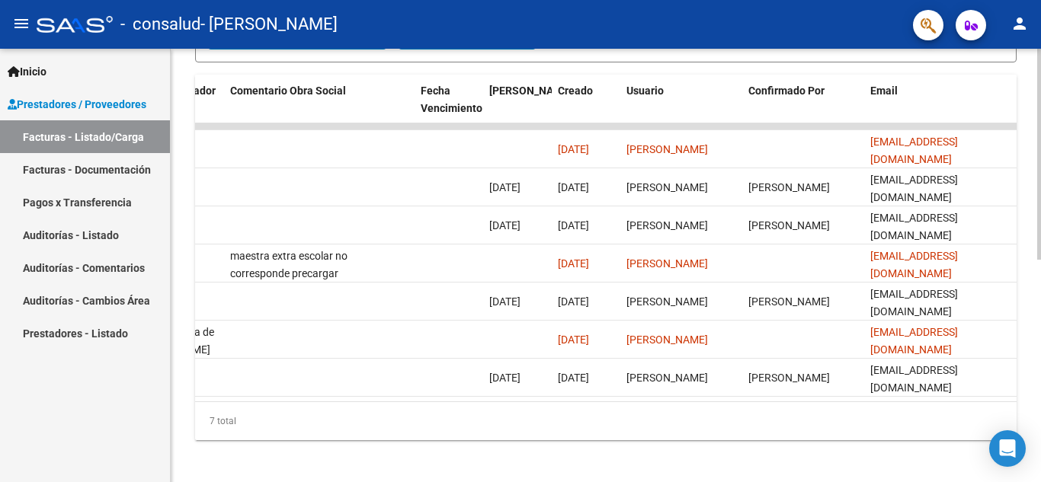
scroll to position [444, 0]
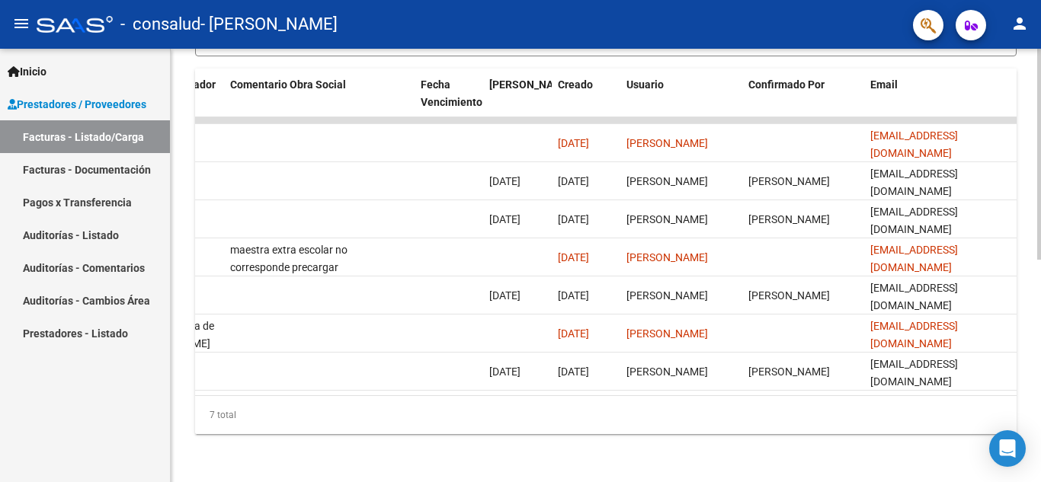
click at [1040, 328] on div at bounding box center [1039, 376] width 4 height 211
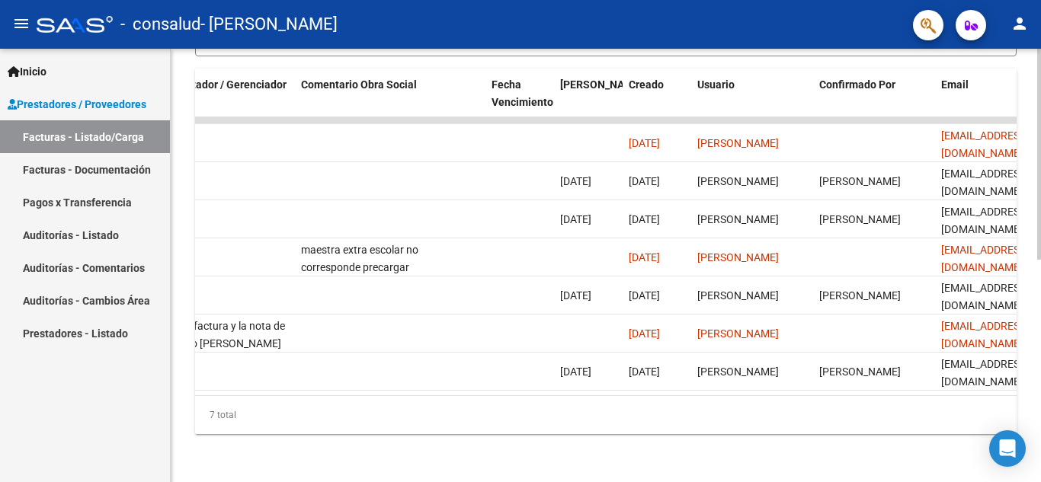
scroll to position [0, 2391]
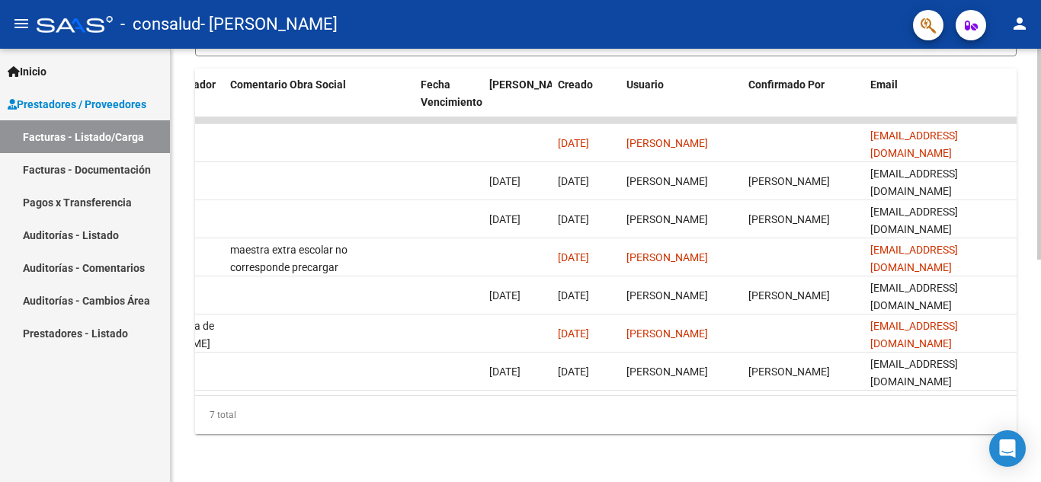
click at [1040, 312] on div at bounding box center [1039, 376] width 4 height 211
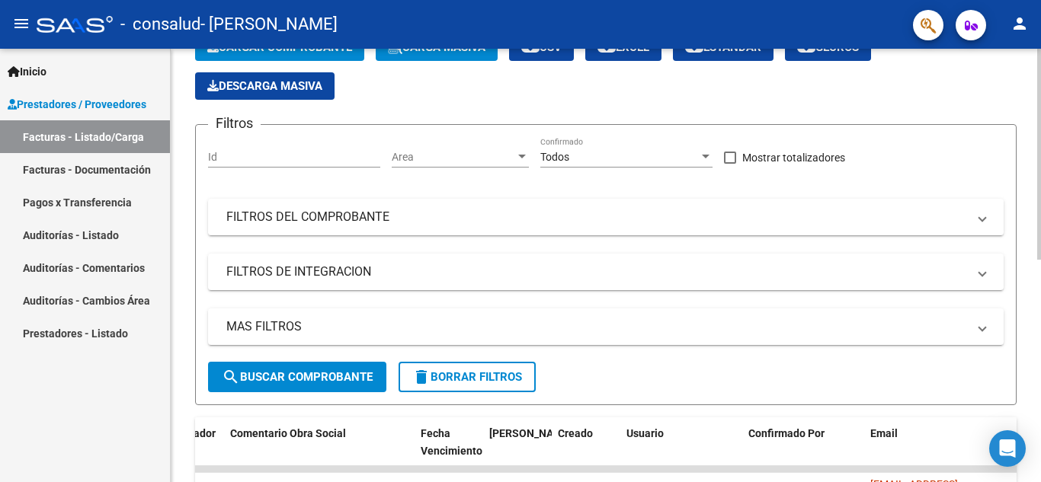
click at [1040, 140] on div at bounding box center [1039, 202] width 4 height 211
